Goal: Task Accomplishment & Management: Manage account settings

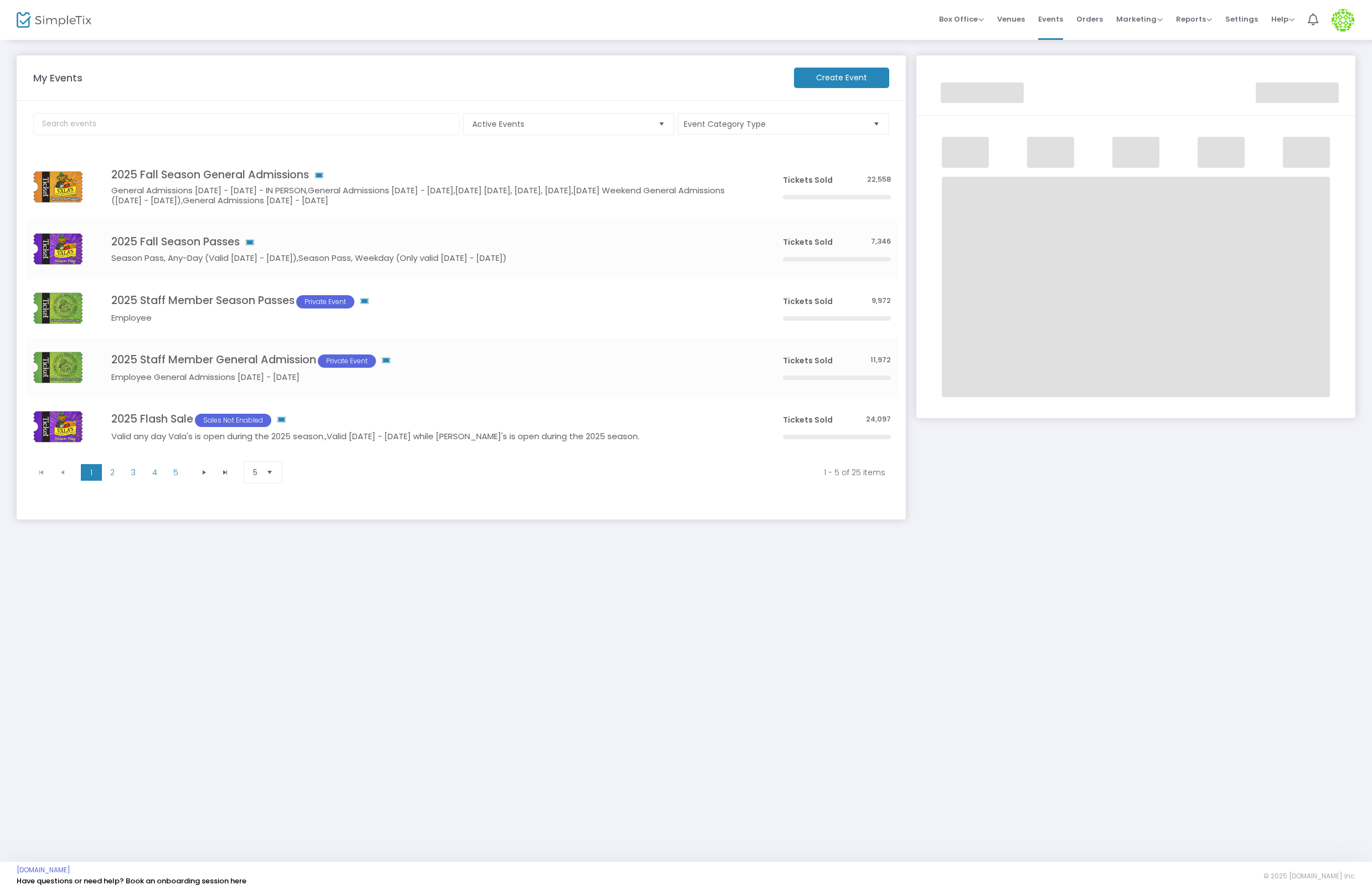
click at [1348, 26] on img at bounding box center [1342, 19] width 22 height 22
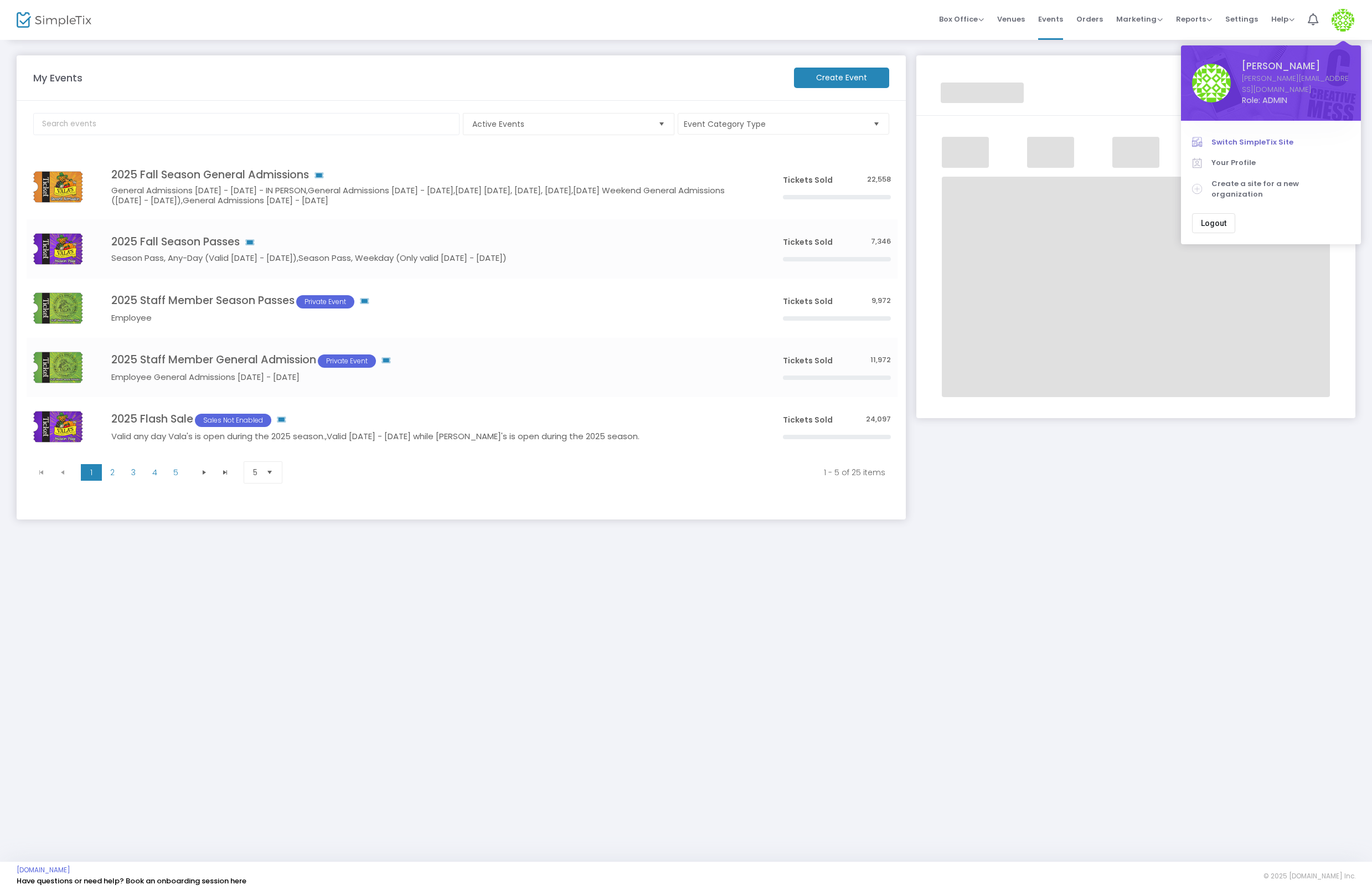
click at [1233, 137] on span "Switch SimpleTix Site" at bounding box center [1280, 142] width 138 height 11
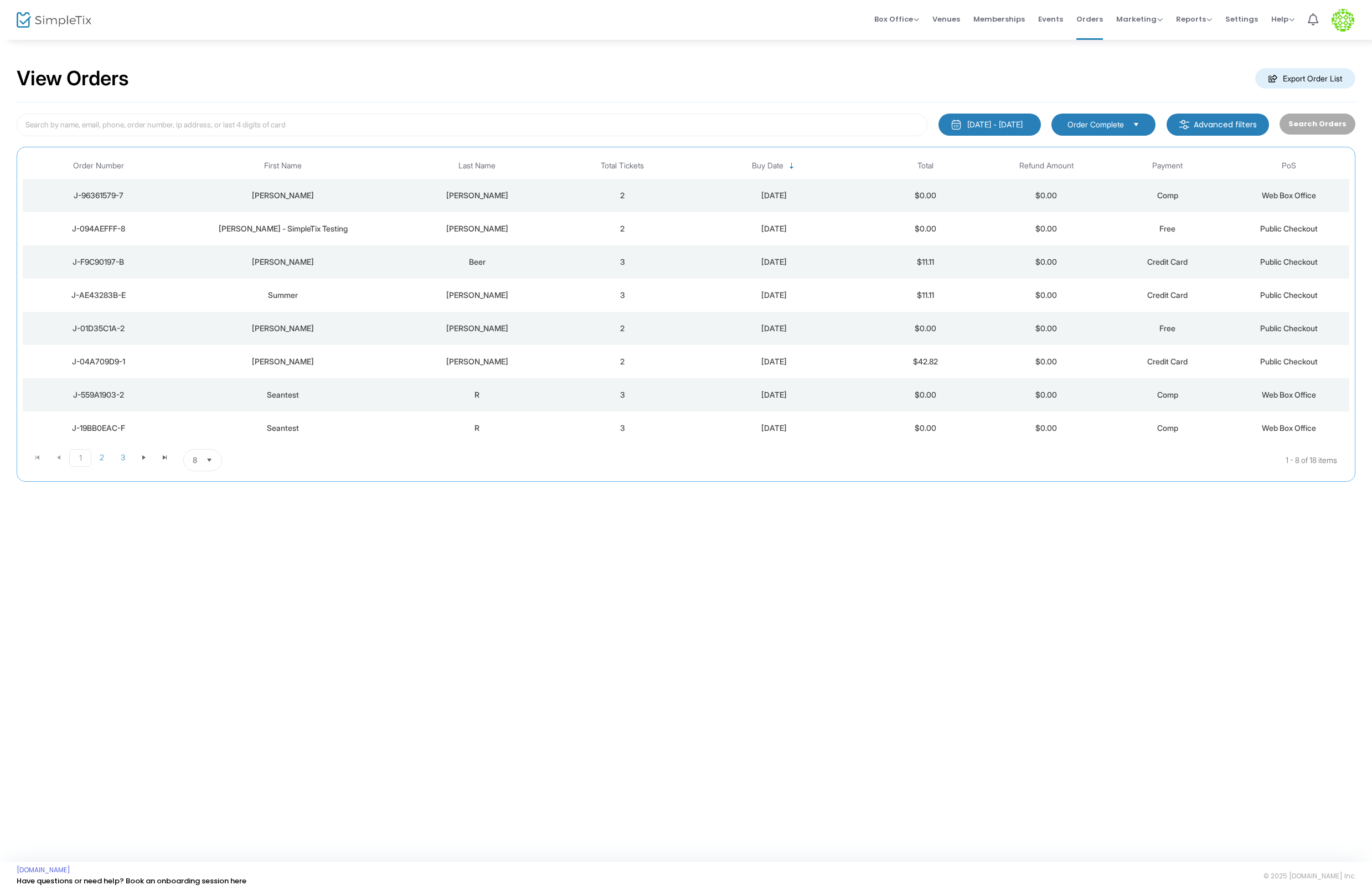
click at [631, 204] on td "2" at bounding box center [621, 195] width 121 height 33
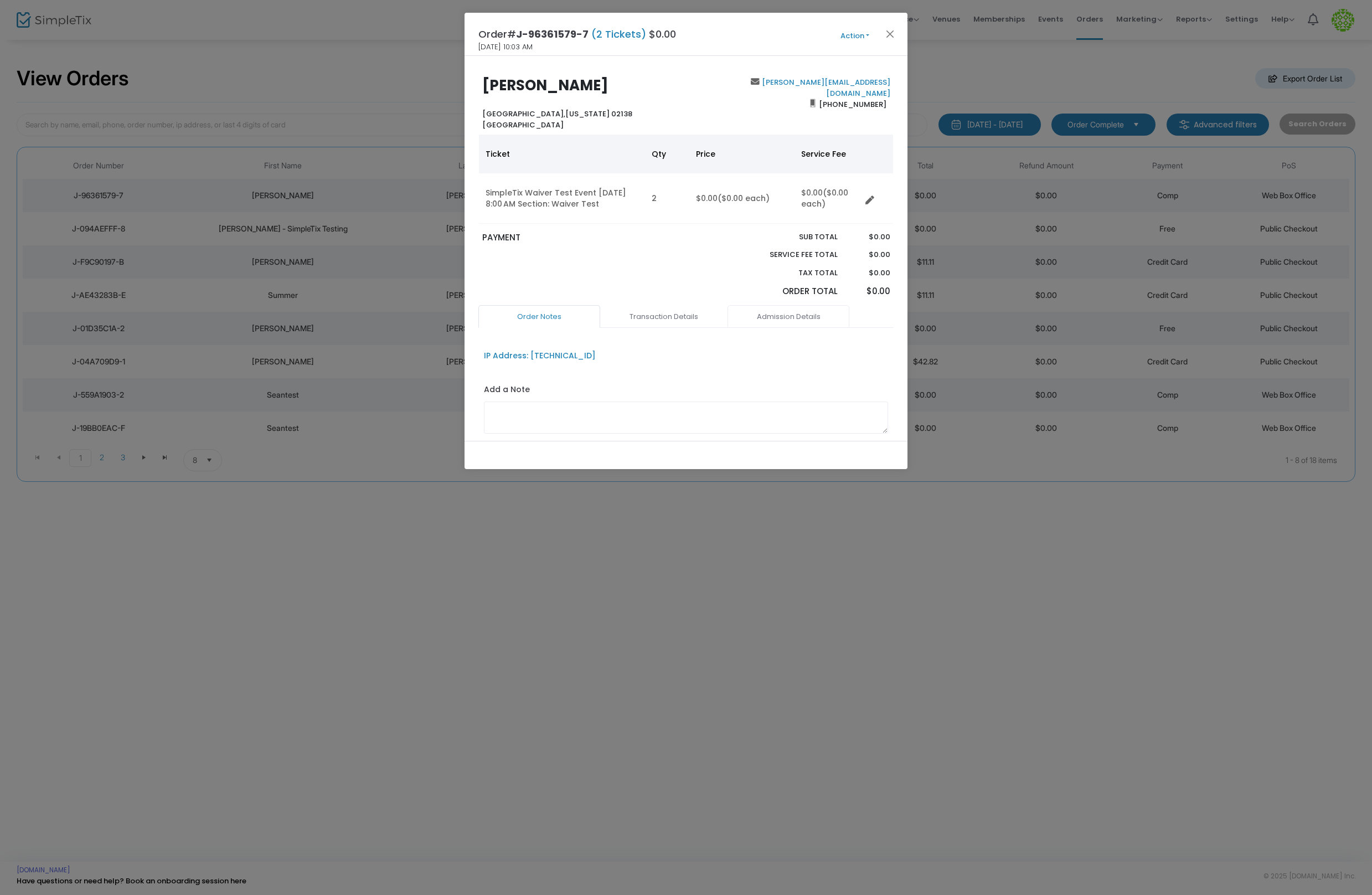
click at [796, 321] on link "Admission Details" at bounding box center [788, 317] width 122 height 23
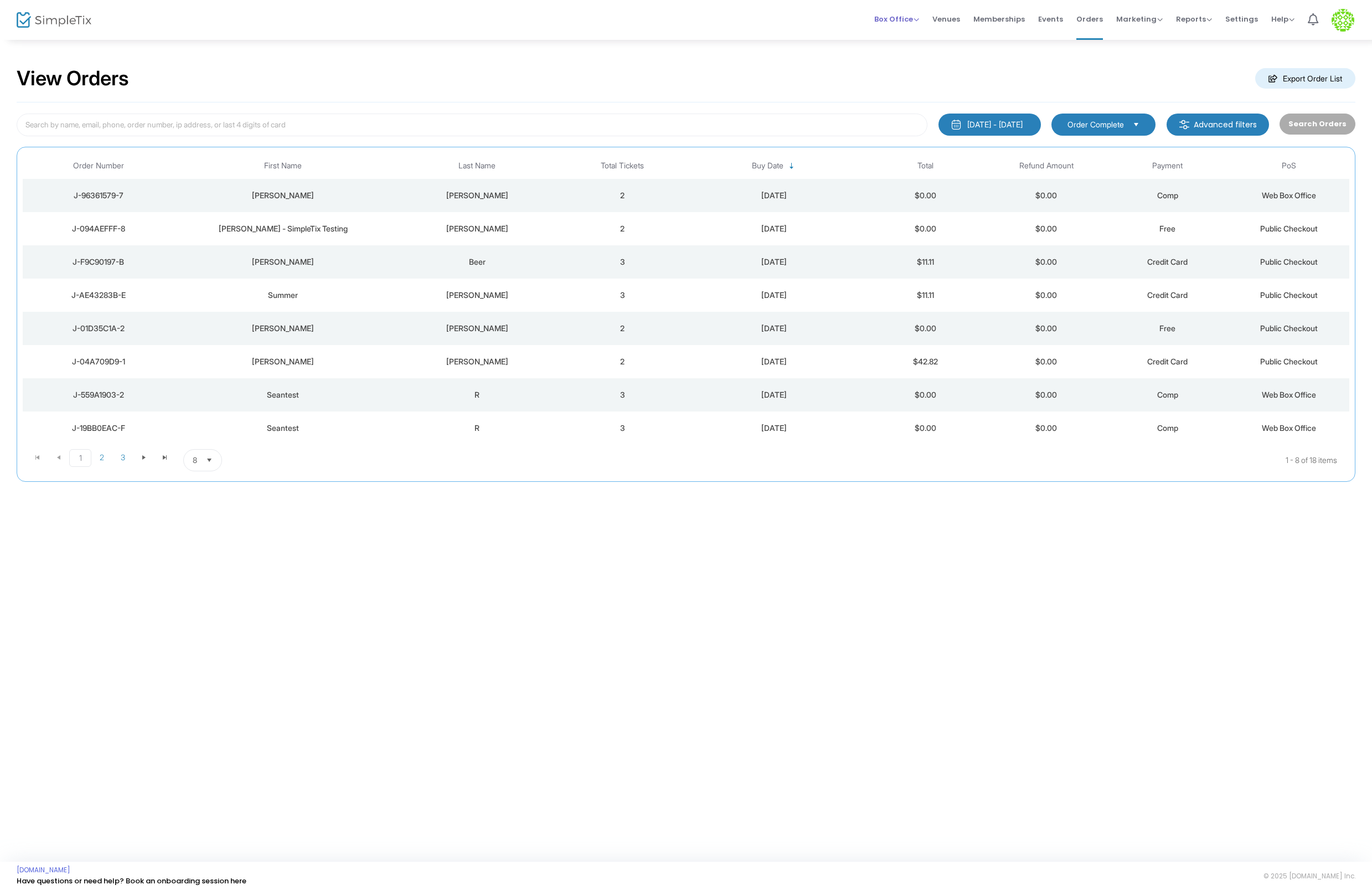
click at [893, 10] on span "Box Office Sell Tickets Bookings Sell Season Pass" at bounding box center [897, 18] width 44 height 28
click at [904, 20] on span "Box Office" at bounding box center [897, 18] width 44 height 11
click at [904, 37] on li "Sell Tickets" at bounding box center [914, 37] width 79 height 21
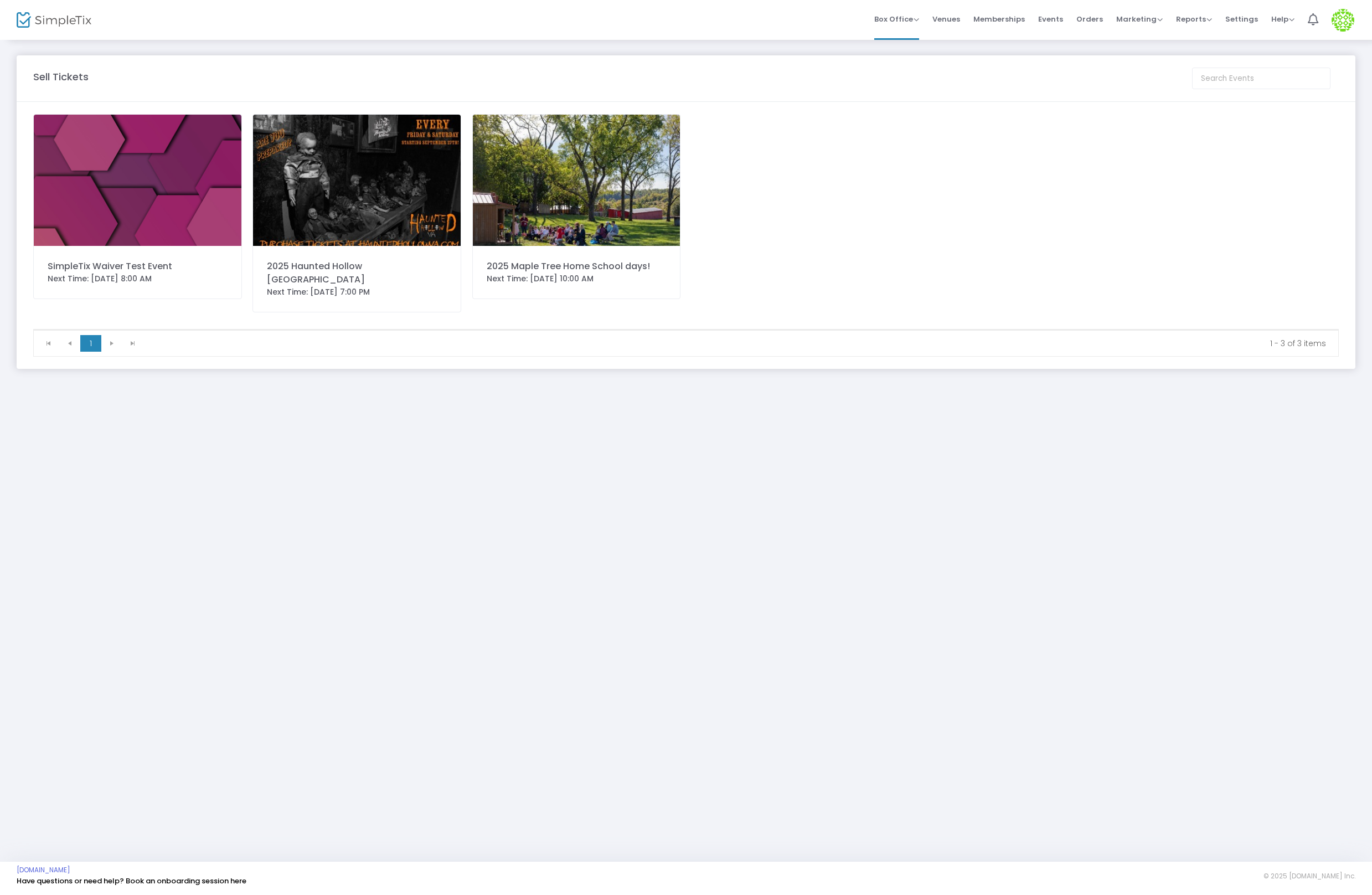
click at [145, 274] on div "Next Time: 9/26/2025 8:00 AM" at bounding box center [137, 278] width 180 height 12
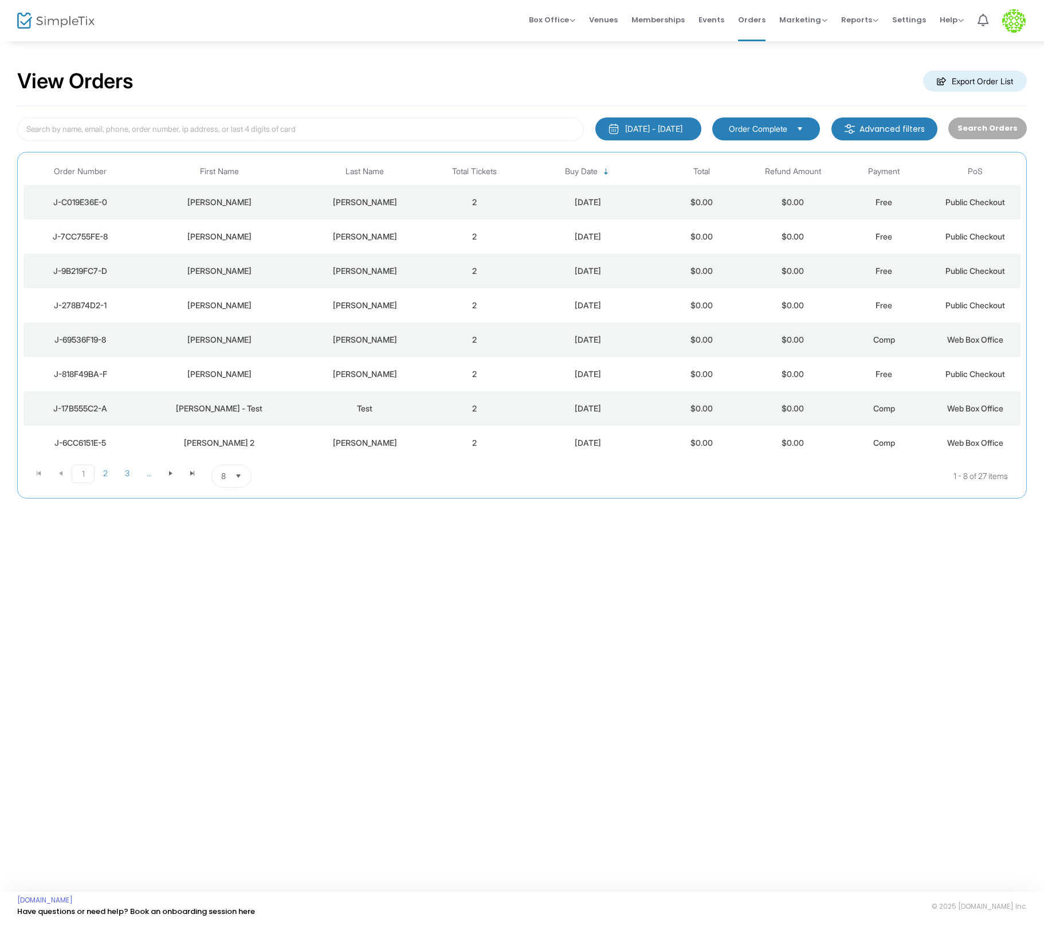
click at [465, 265] on td "2" at bounding box center [474, 271] width 91 height 34
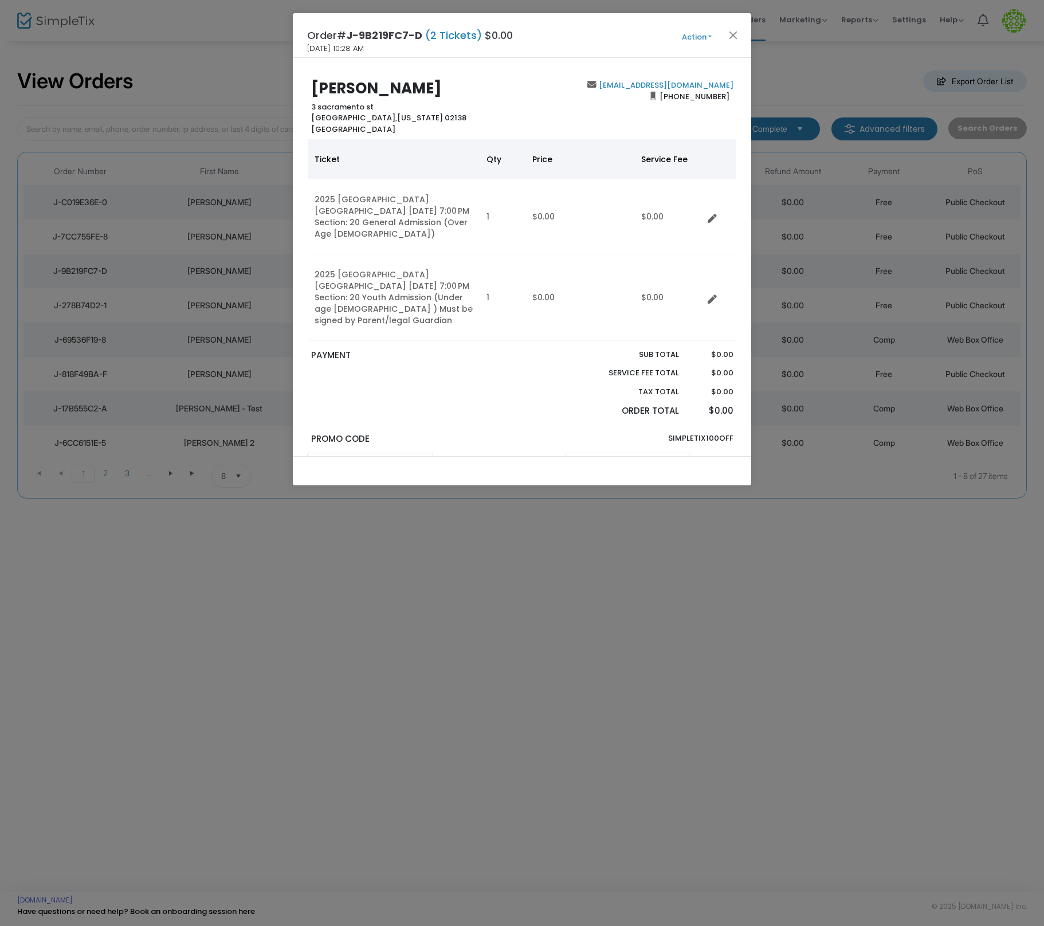
click at [632, 453] on link "Transaction Details" at bounding box center [628, 465] width 126 height 24
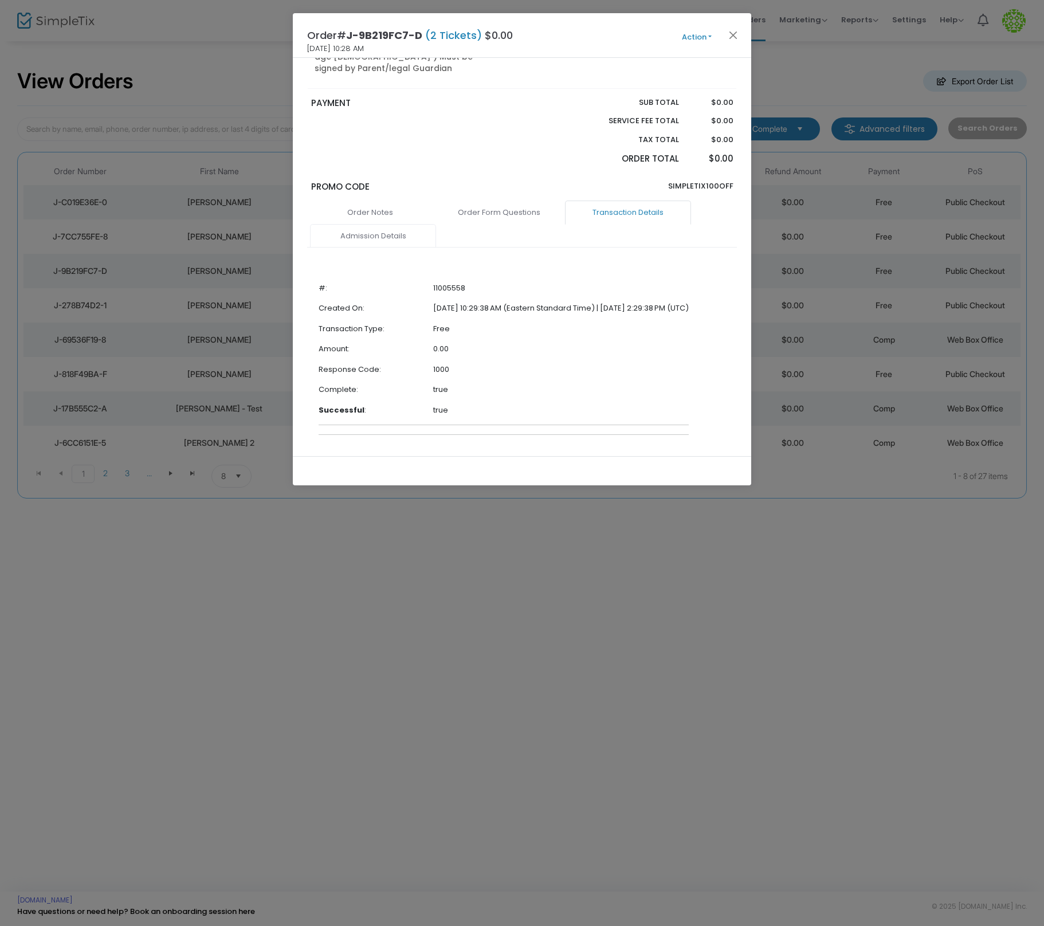
click at [375, 224] on link "Admission Details" at bounding box center [373, 236] width 126 height 24
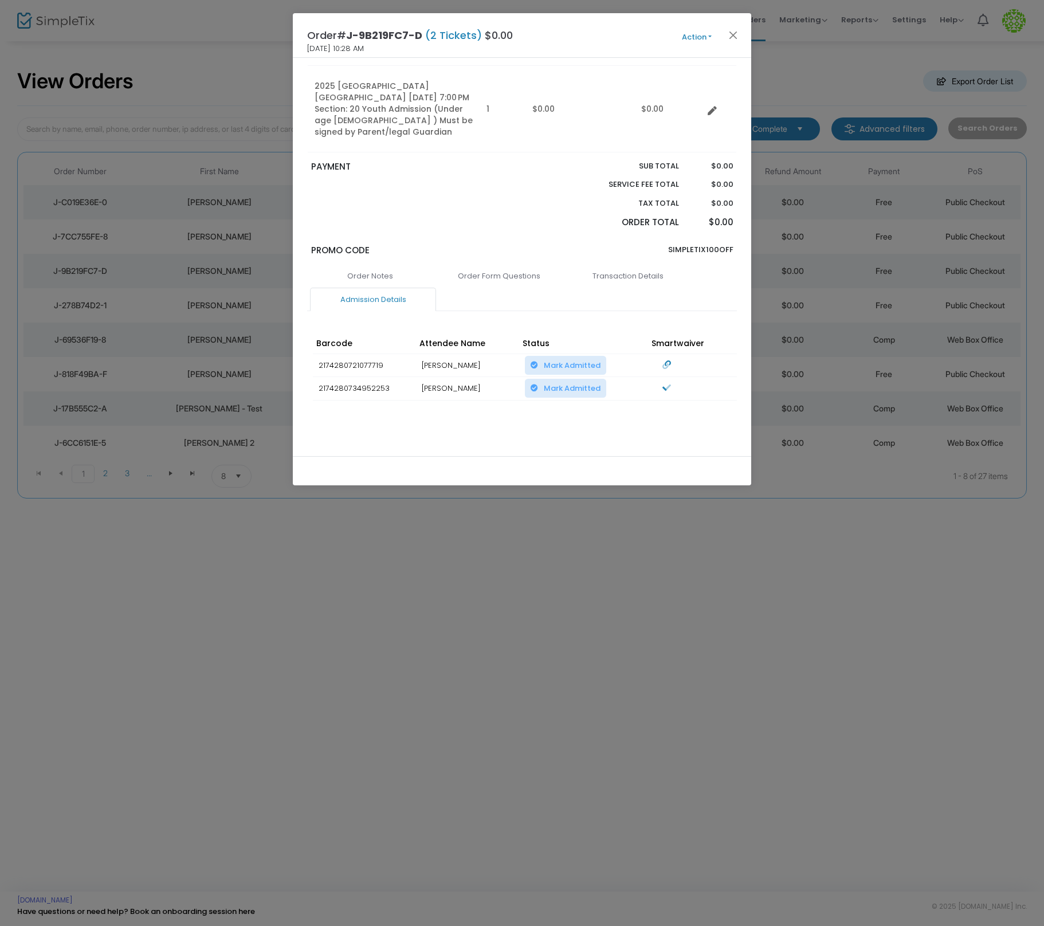
click at [431, 353] on td "IanAdult Whitney" at bounding box center [467, 364] width 103 height 23
copy td "IanAdult Whitney"
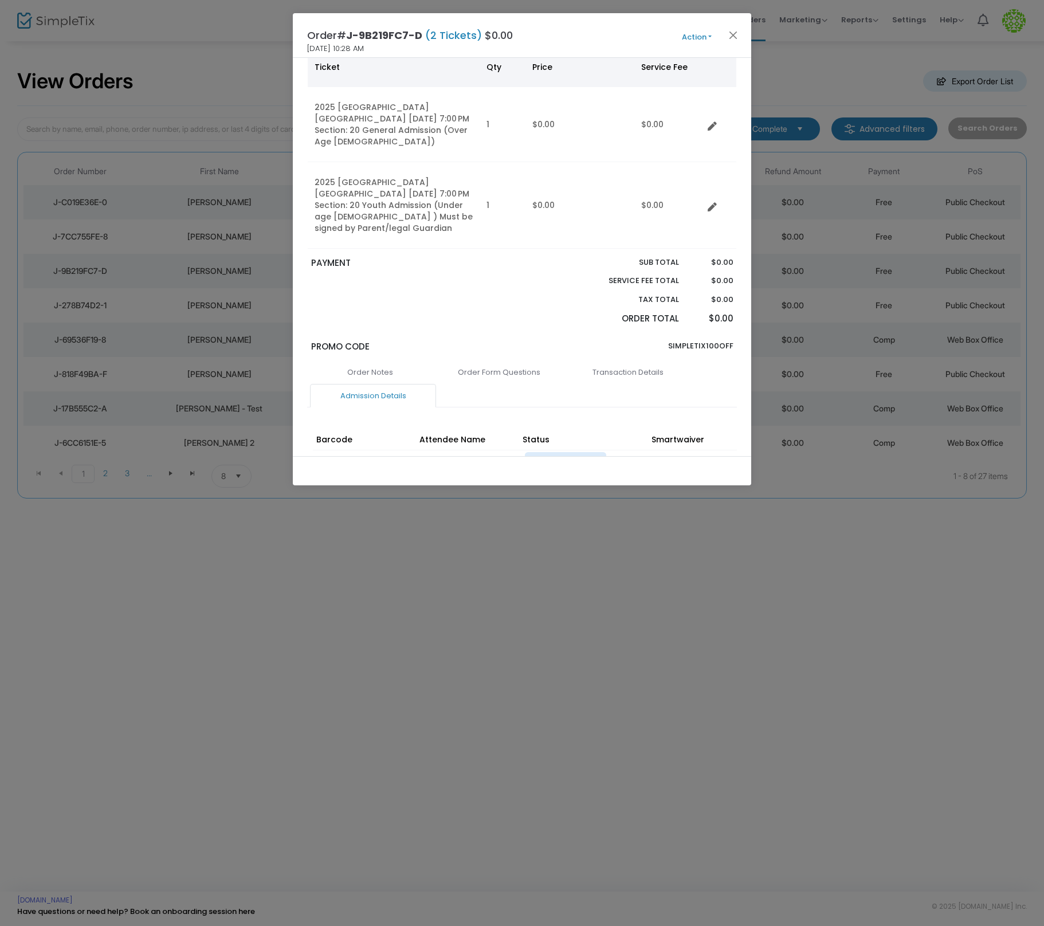
scroll to position [0, 0]
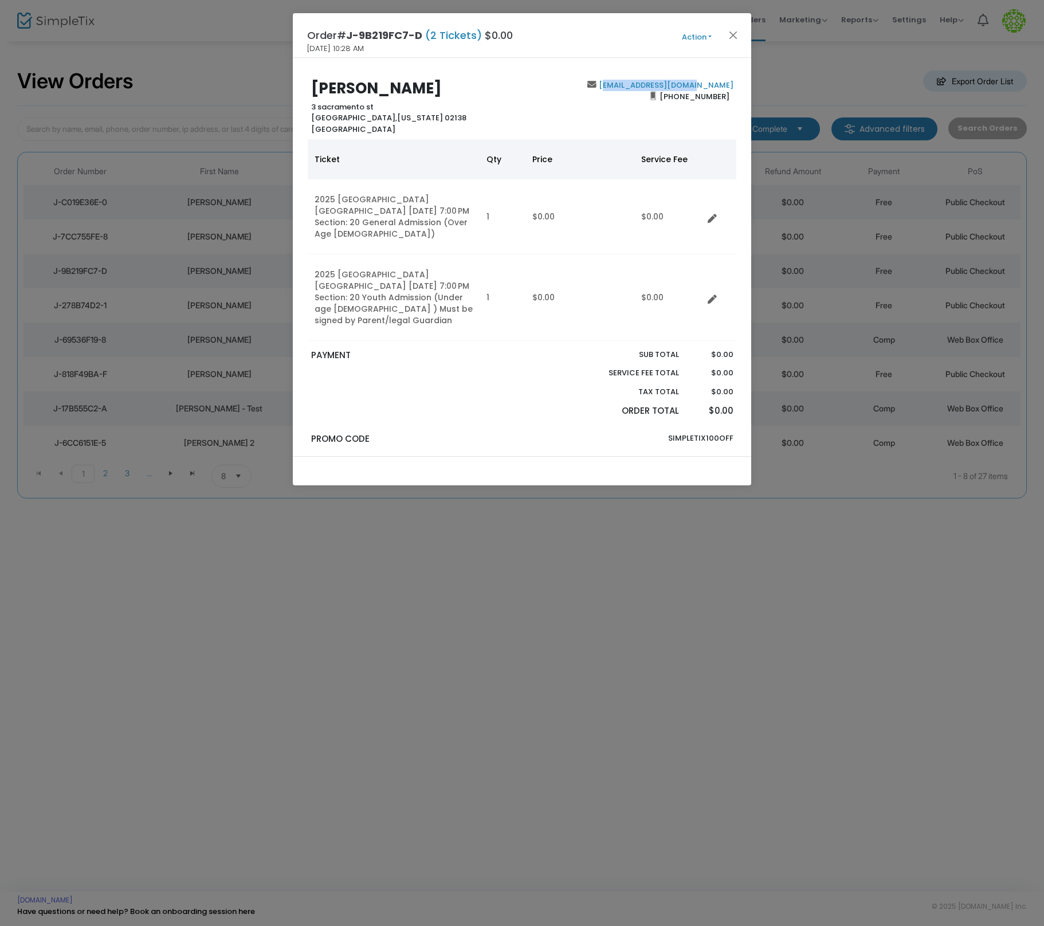
drag, startPoint x: 734, startPoint y: 85, endPoint x: 640, endPoint y: 89, distance: 94.0
click at [640, 89] on div "Ian Whitney 3 sacramento st cambridge, Virginia 02138 United States ian+123@sim…" at bounding box center [521, 107] width 441 height 55
copy link "ian+123@simpletix.com"
click at [360, 28] on span "J-9B219FC7-D" at bounding box center [384, 35] width 76 height 14
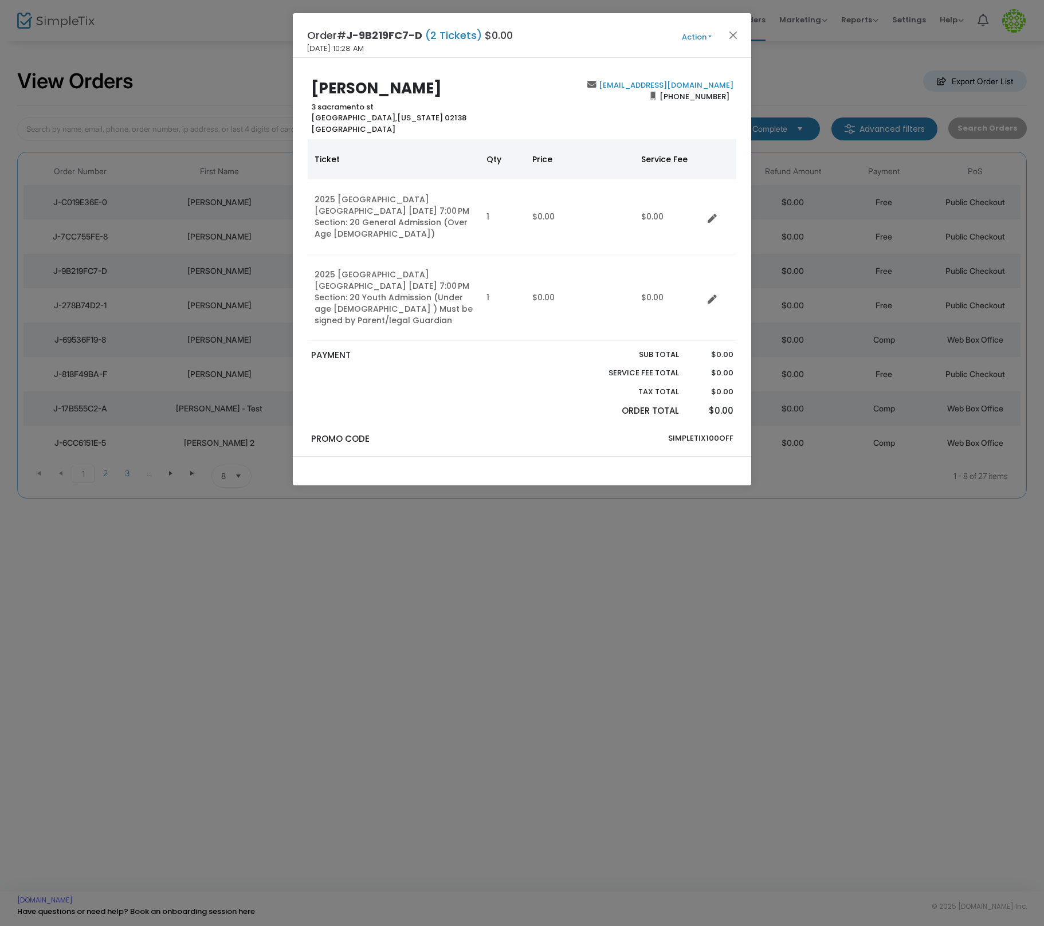
click at [351, 28] on span "J-9B219FC7-D" at bounding box center [384, 35] width 76 height 14
drag, startPoint x: 351, startPoint y: 30, endPoint x: 422, endPoint y: 33, distance: 71.1
click at [422, 33] on span "J-9B219FC7-D" at bounding box center [384, 35] width 76 height 14
copy span "J-9B219FC7-D"
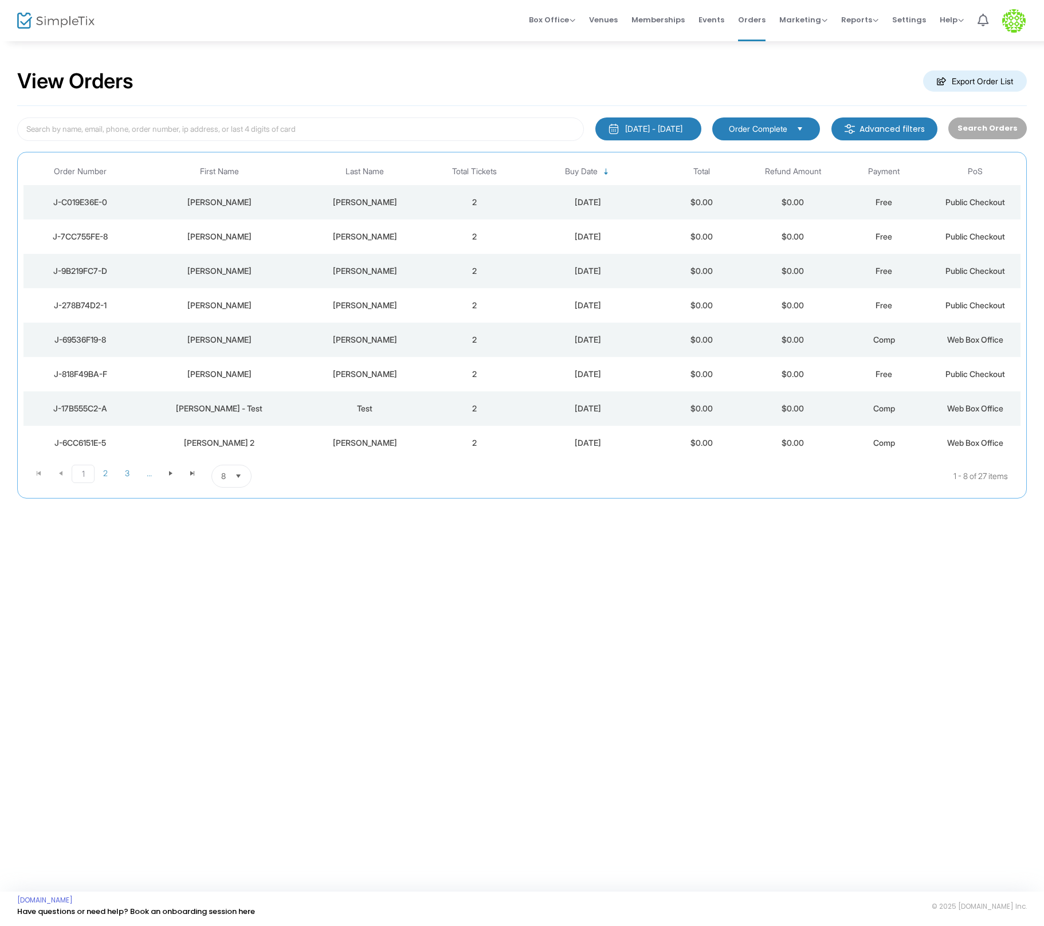
click at [245, 275] on div "Ian" at bounding box center [219, 270] width 158 height 11
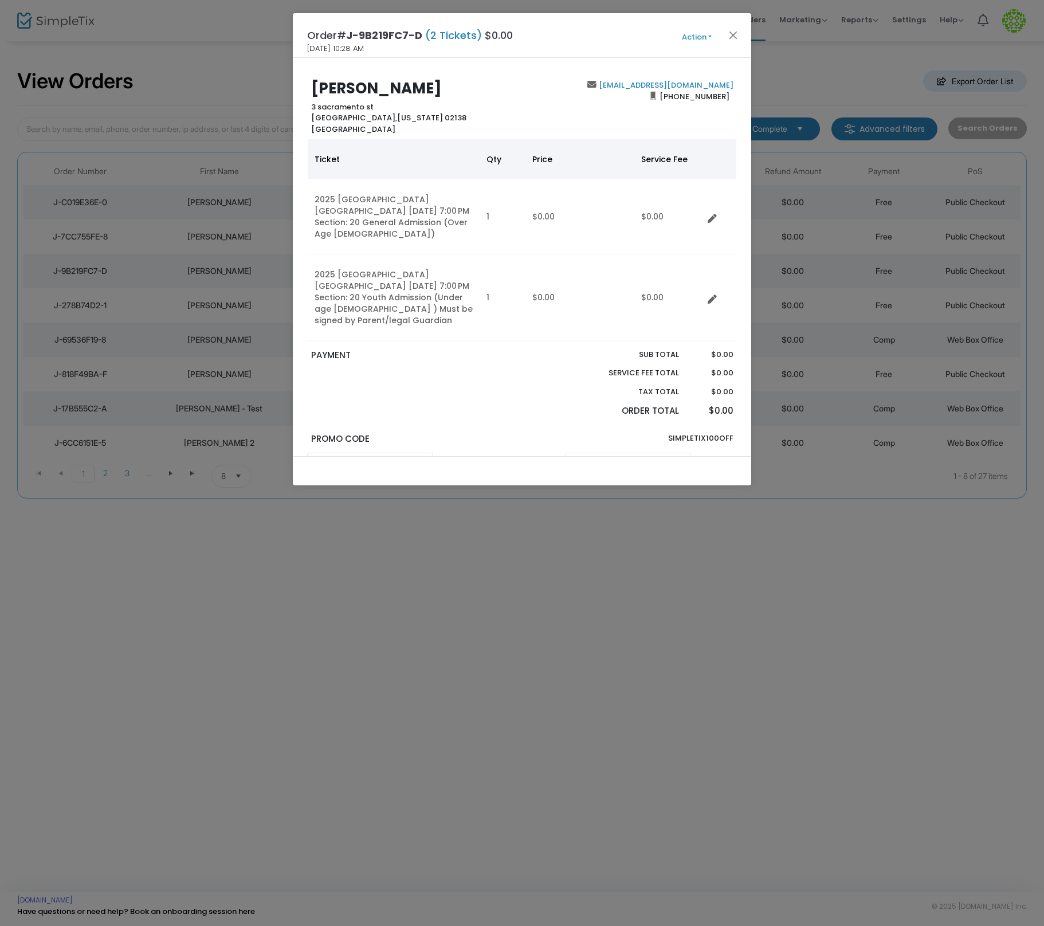
click at [623, 453] on link "Transaction Details" at bounding box center [628, 465] width 126 height 24
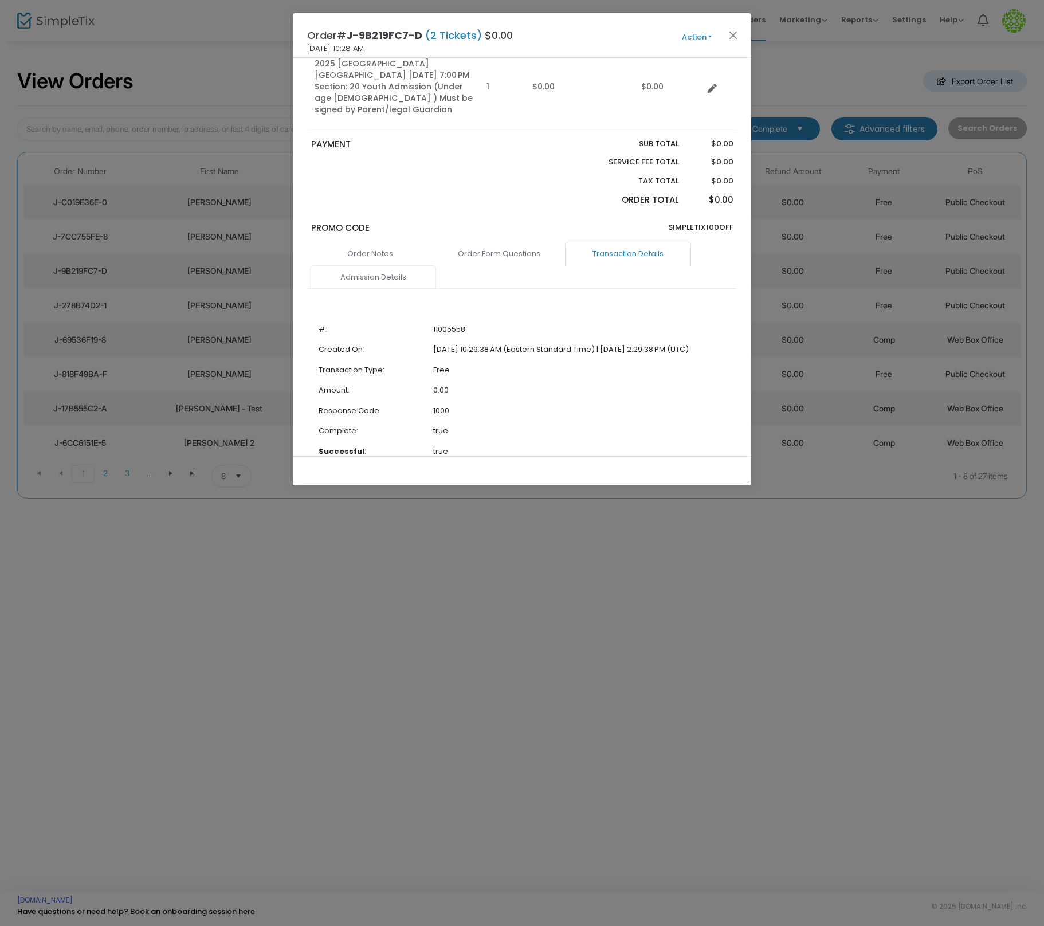
click at [352, 265] on link "Admission Details" at bounding box center [373, 277] width 126 height 24
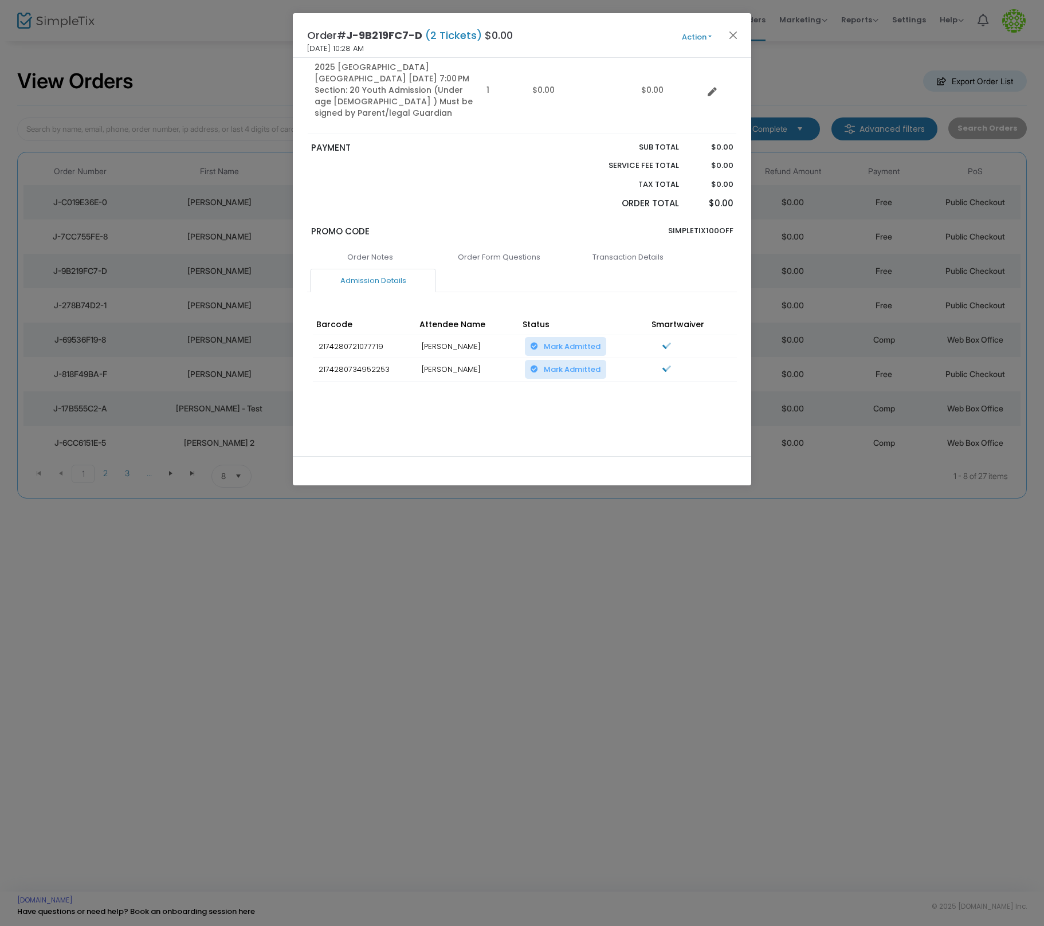
scroll to position [188, 0]
